Goal: Use online tool/utility: Use online tool/utility

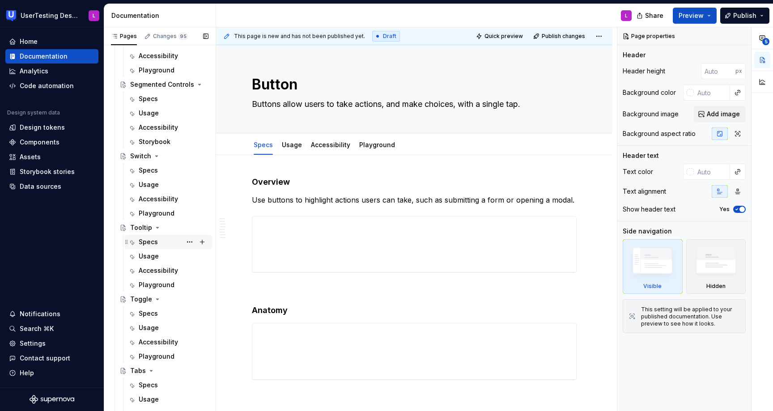
scroll to position [527, 0]
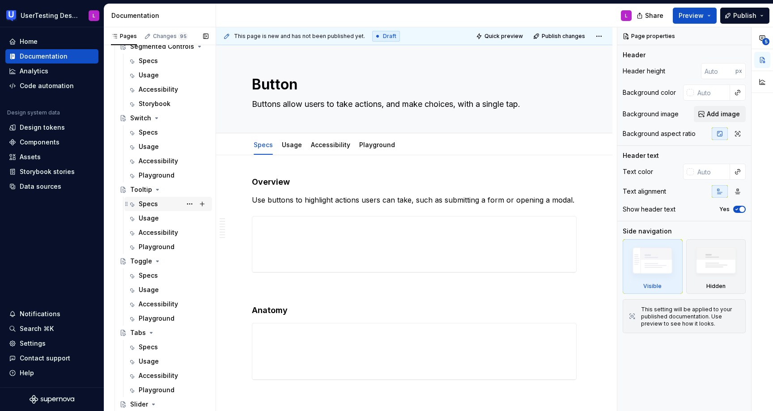
click at [154, 203] on div "Specs" at bounding box center [148, 204] width 19 height 9
type textarea "*"
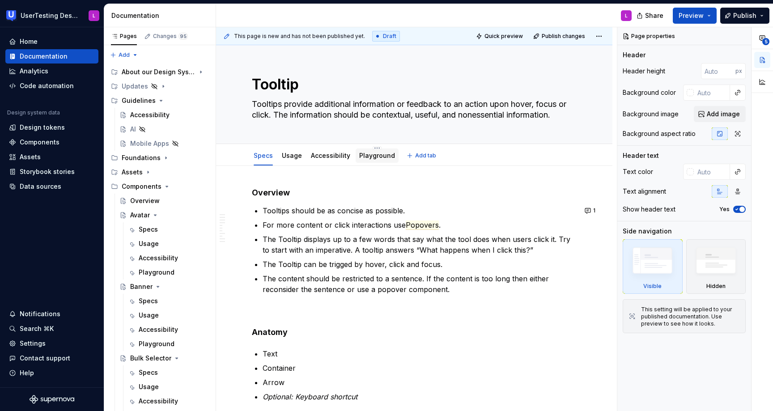
click at [379, 157] on link "Playground" at bounding box center [377, 156] width 36 height 8
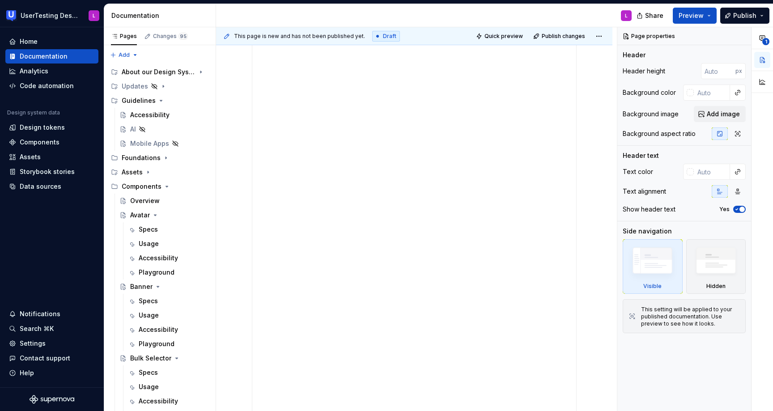
scroll to position [247, 0]
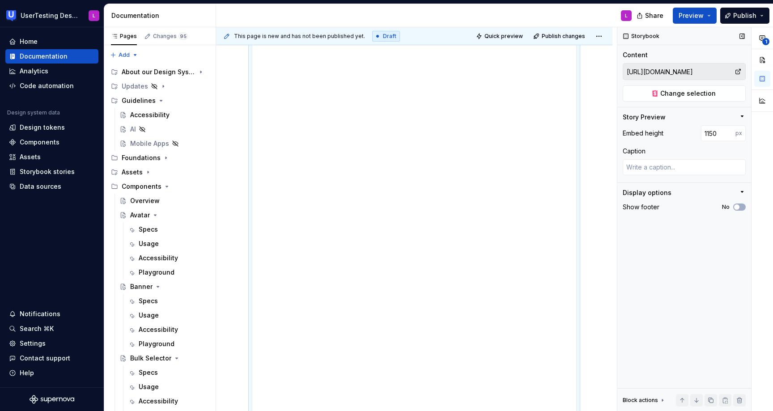
click at [644, 73] on input "https://toolkit-staging.usertesting.com/rad53144/storybook/?path=/docs/tooltip-…" at bounding box center [678, 72] width 111 height 16
type textarea "*"
